Goal: Task Accomplishment & Management: Manage account settings

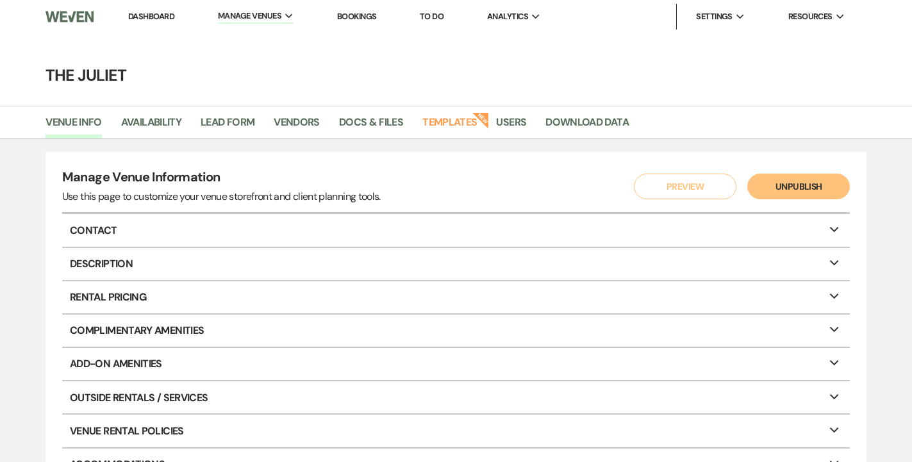
click at [352, 13] on link "Bookings" at bounding box center [357, 16] width 40 height 11
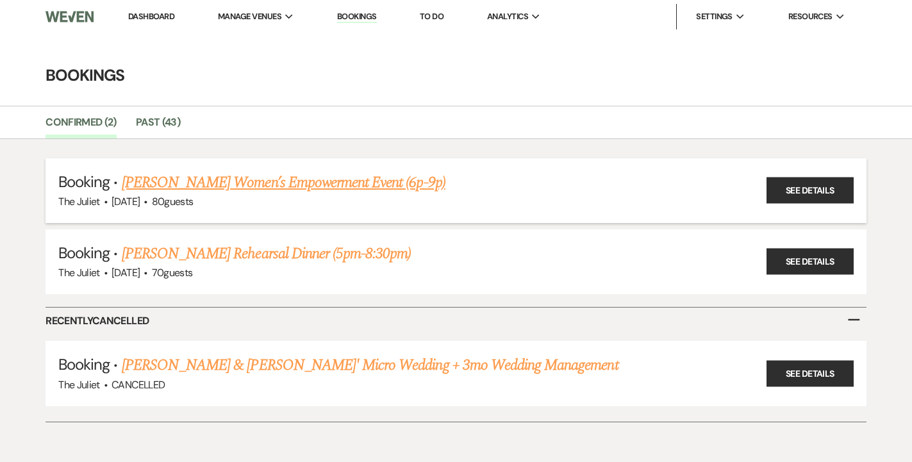
click at [304, 184] on link "[PERSON_NAME] Women’s Empowerment Event (6p-9p)" at bounding box center [284, 182] width 324 height 23
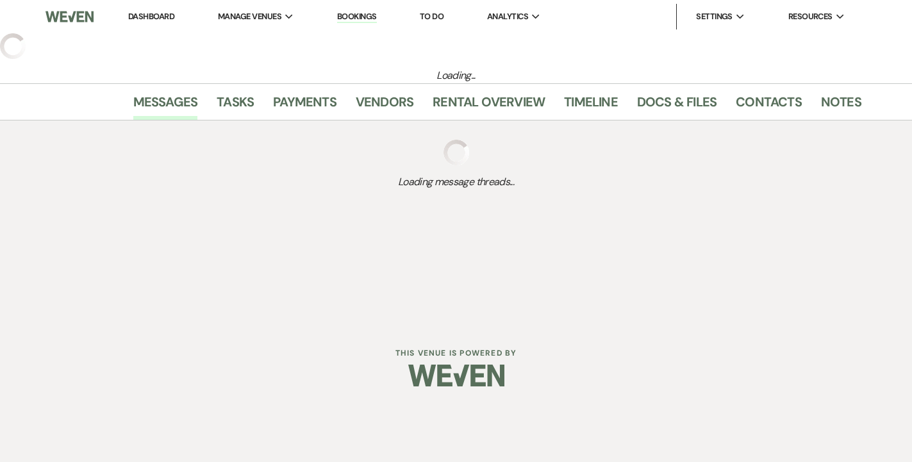
select select "5"
select select "13"
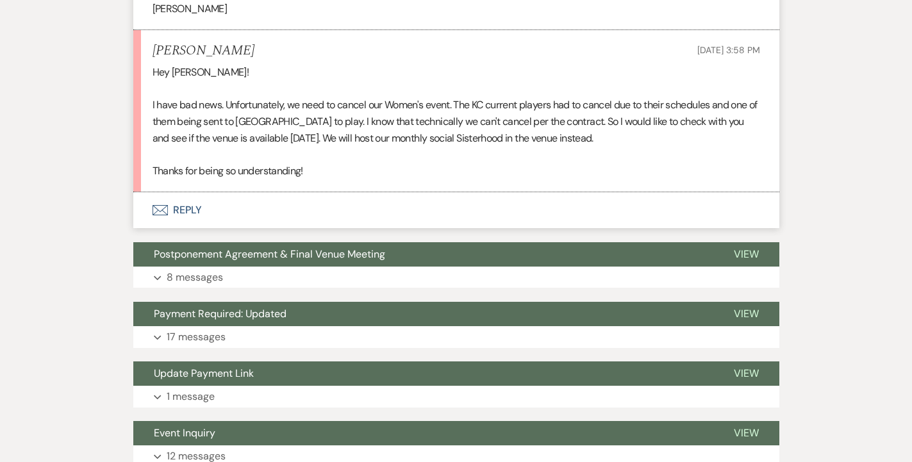
scroll to position [1093, 0]
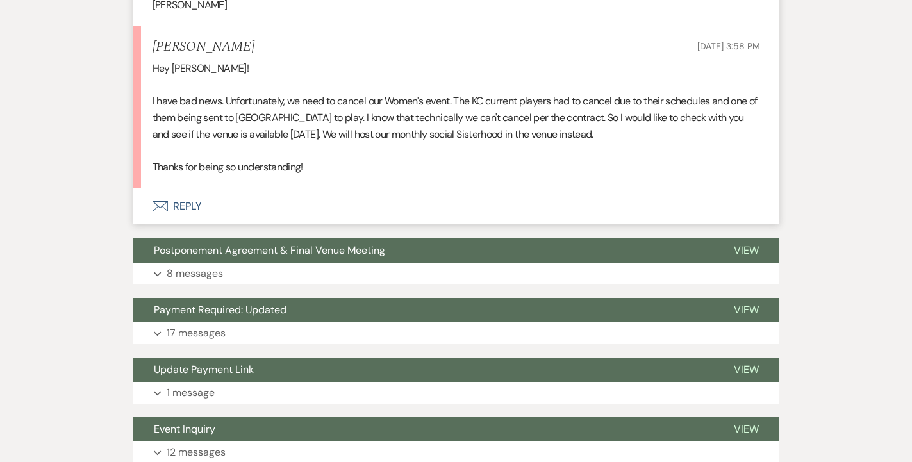
click at [194, 190] on button "Envelope Reply" at bounding box center [456, 206] width 646 height 36
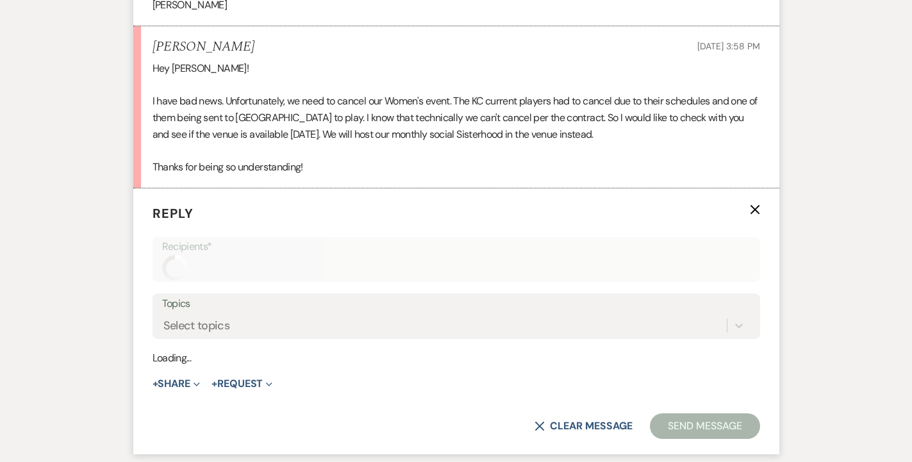
scroll to position [1170, 0]
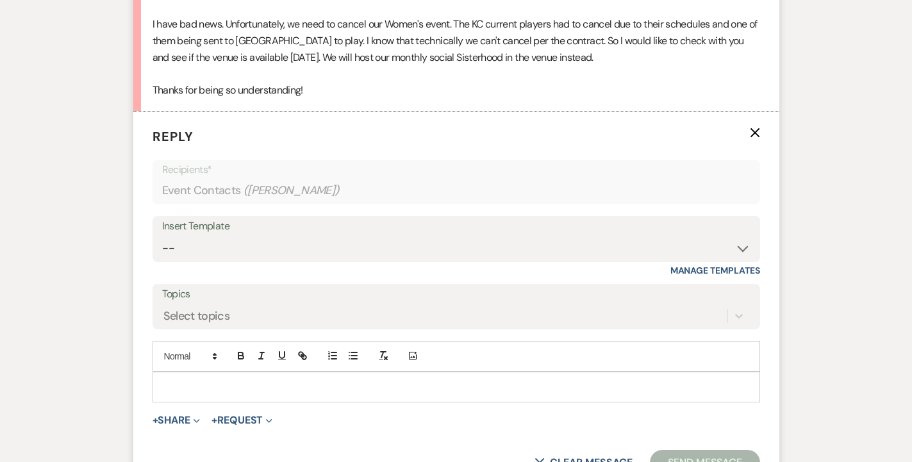
click at [208, 380] on p at bounding box center [456, 387] width 587 height 14
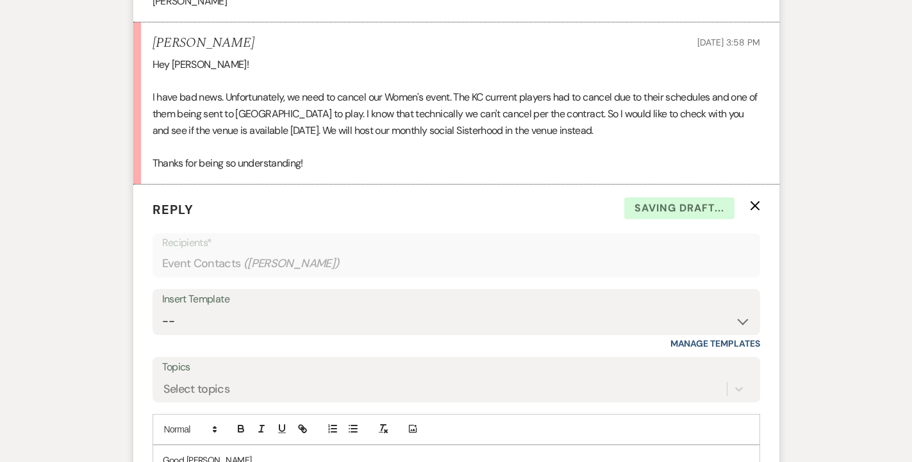
scroll to position [1339, 0]
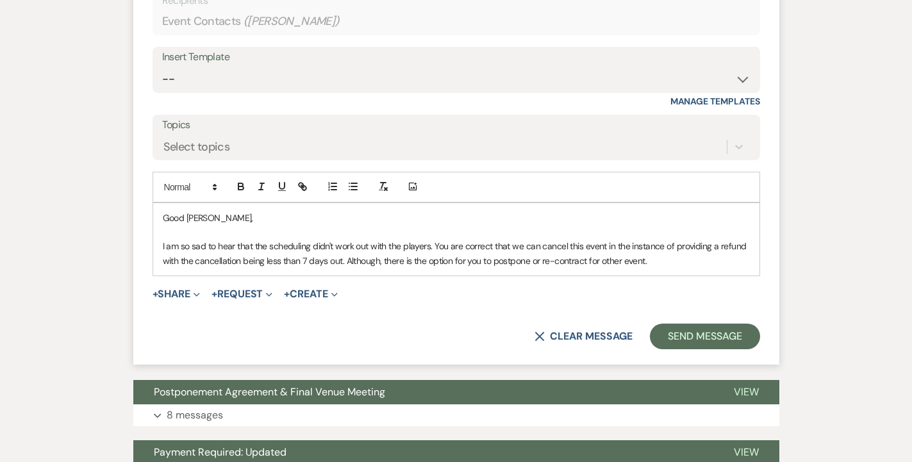
click at [531, 246] on p "I am so sad to hear that the scheduling didn't work out with the players. You a…" at bounding box center [456, 253] width 587 height 29
click at [693, 241] on p "I am so sad to hear that the scheduling didn't work out with the players. You a…" at bounding box center [456, 253] width 587 height 29
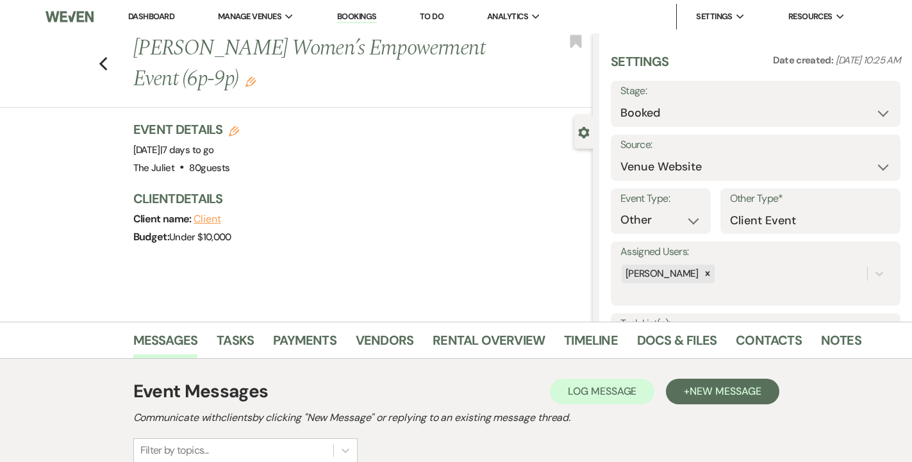
scroll to position [0, 0]
click at [755, 271] on div "[PERSON_NAME]" at bounding box center [744, 274] width 247 height 22
click at [776, 301] on div "[PERSON_NAME]" at bounding box center [756, 307] width 271 height 26
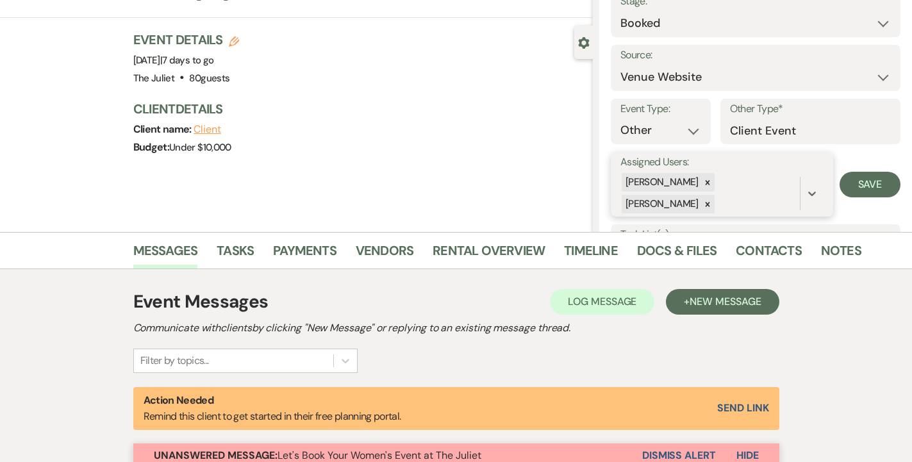
scroll to position [70, 0]
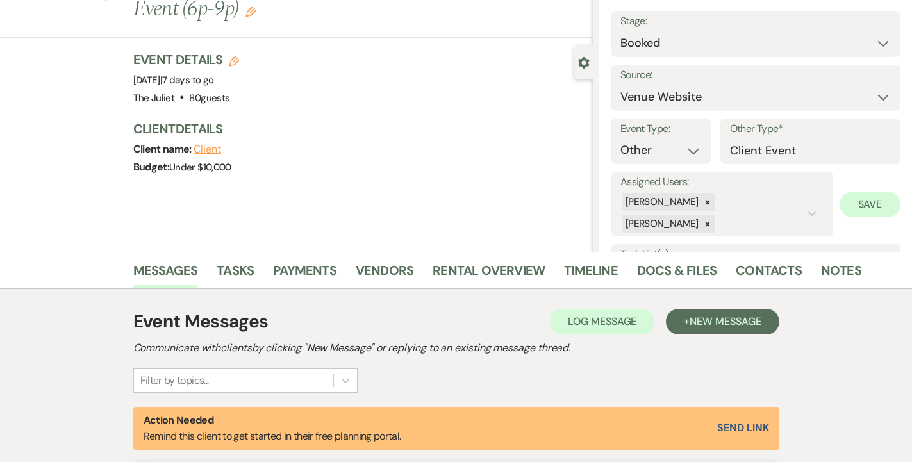
click at [877, 204] on button "Save" at bounding box center [870, 205] width 61 height 26
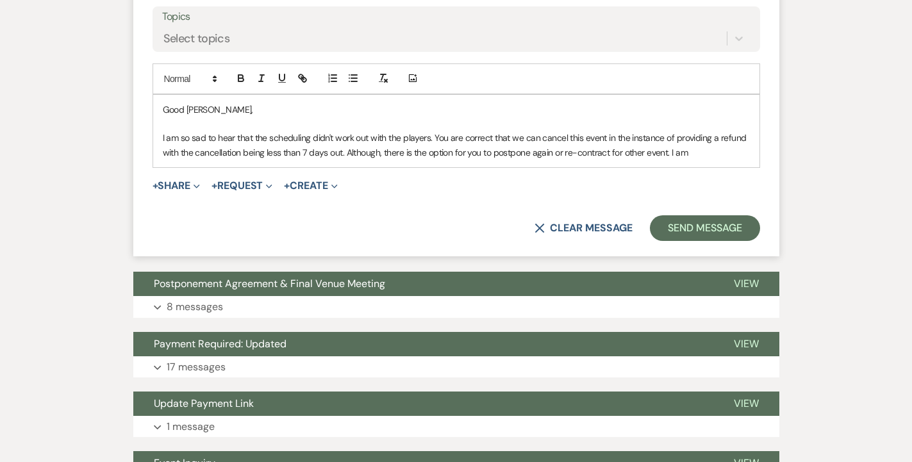
scroll to position [1420, 0]
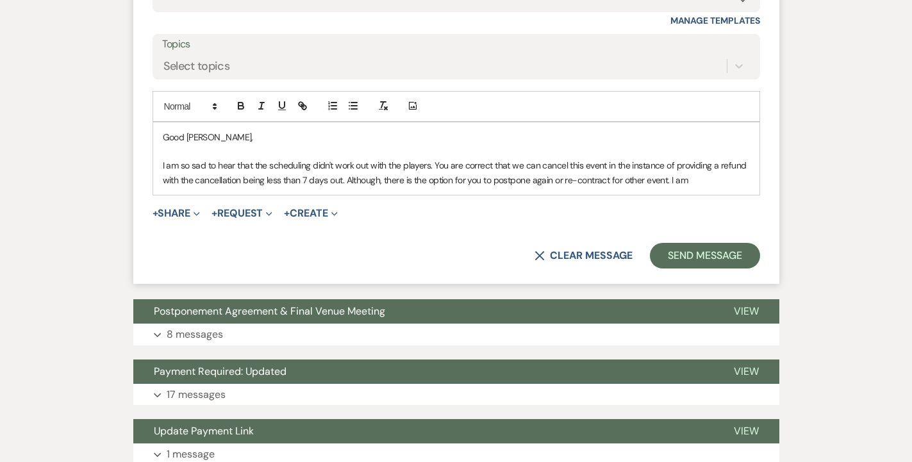
click at [696, 160] on p "I am so sad to hear that the scheduling didn't work out with the players. You a…" at bounding box center [456, 172] width 587 height 29
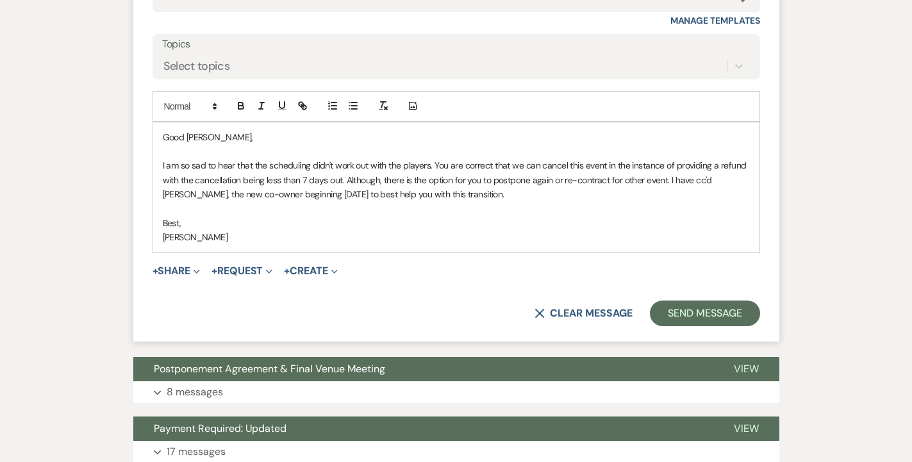
click at [307, 164] on p "I am so sad to hear that the scheduling didn't work out with the players. You a…" at bounding box center [456, 179] width 587 height 43
click at [340, 165] on p "I am so sad to hear that the scheduling didn't work out with the players. You a…" at bounding box center [456, 179] width 587 height 43
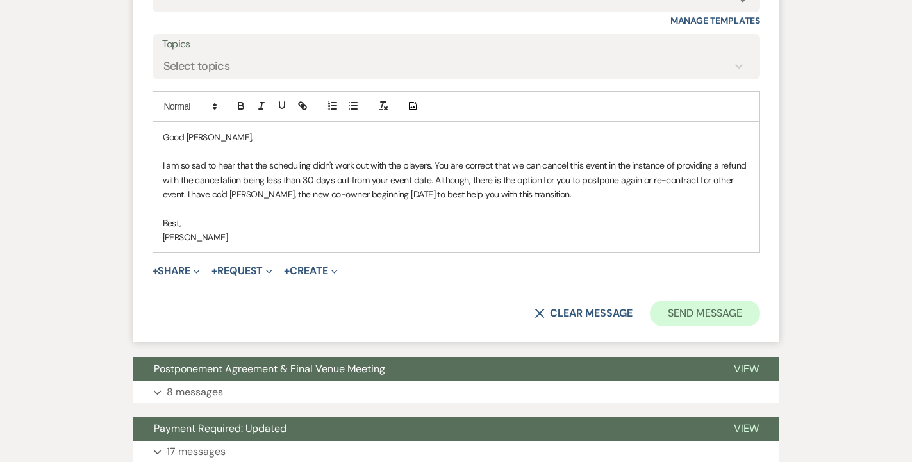
click at [698, 301] on button "Send Message" at bounding box center [705, 314] width 110 height 26
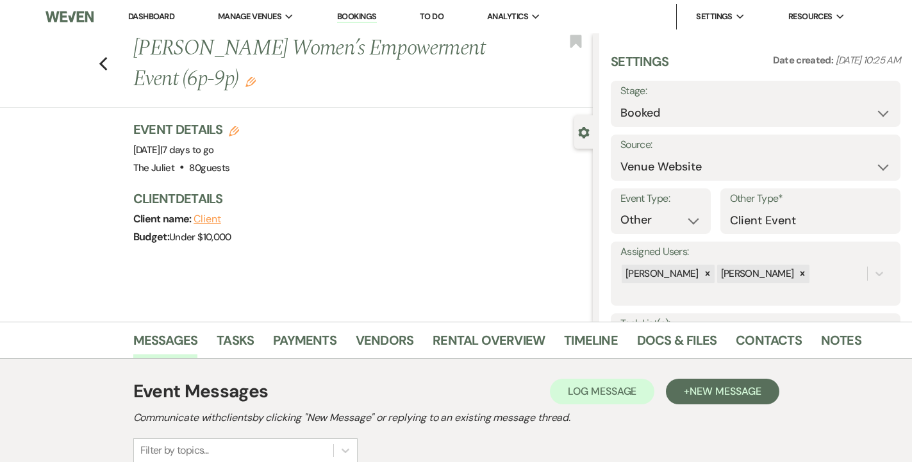
scroll to position [0, 0]
click at [151, 17] on link "Dashboard" at bounding box center [151, 16] width 46 height 11
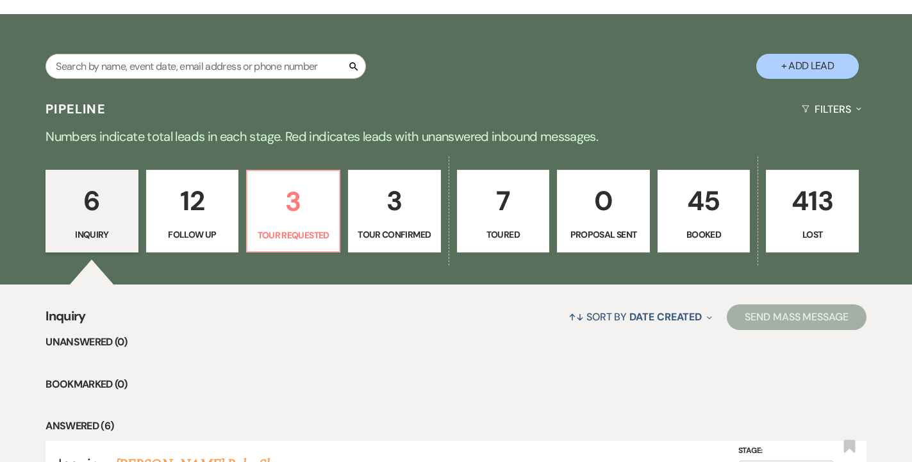
scroll to position [258, 0]
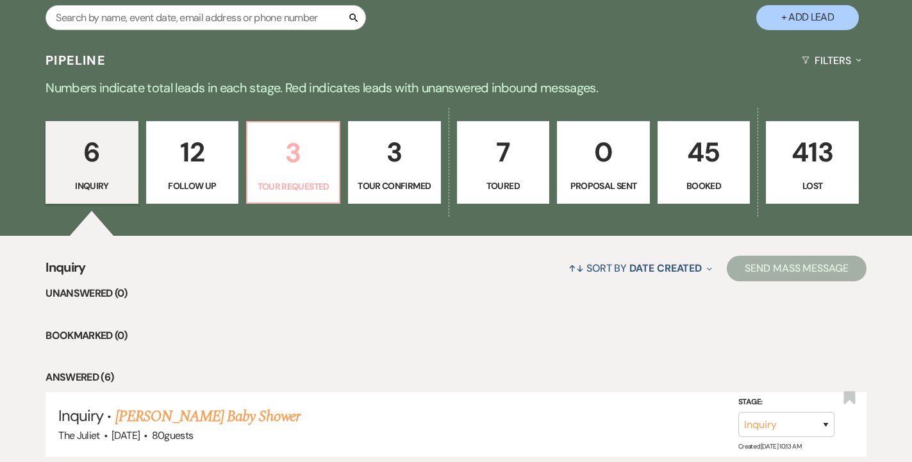
click at [278, 180] on p "Tour Requested" at bounding box center [293, 186] width 76 height 14
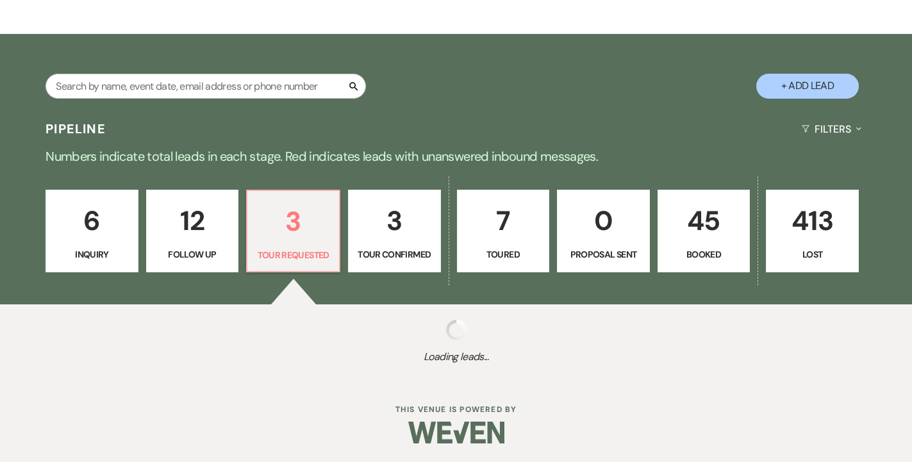
select select "2"
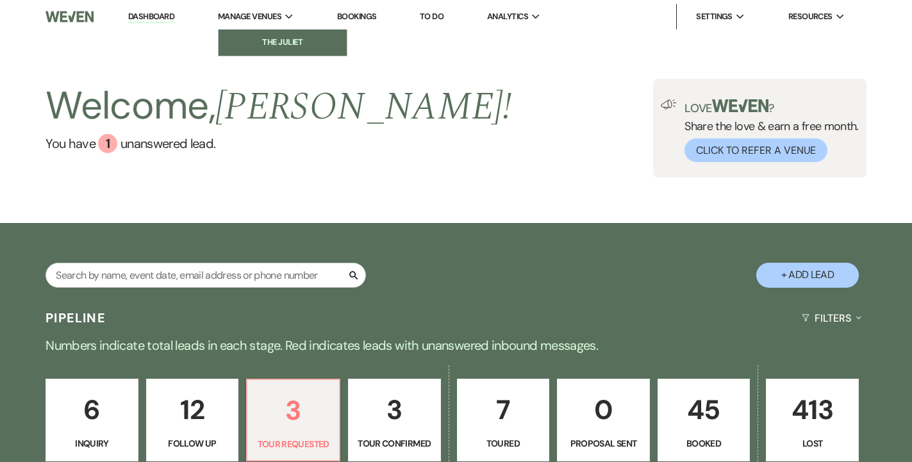
click at [270, 40] on li "The Juliet" at bounding box center [282, 42] width 115 height 13
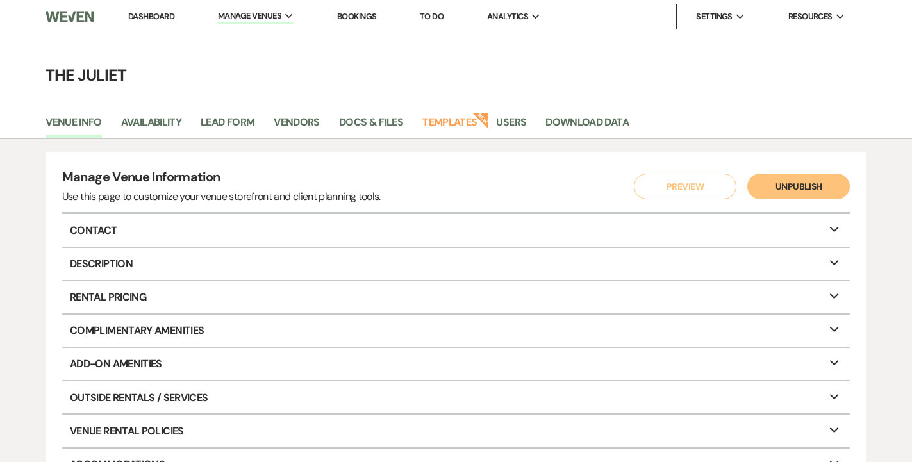
click at [700, 190] on button "Preview" at bounding box center [685, 187] width 103 height 26
